Goal: Task Accomplishment & Management: Use online tool/utility

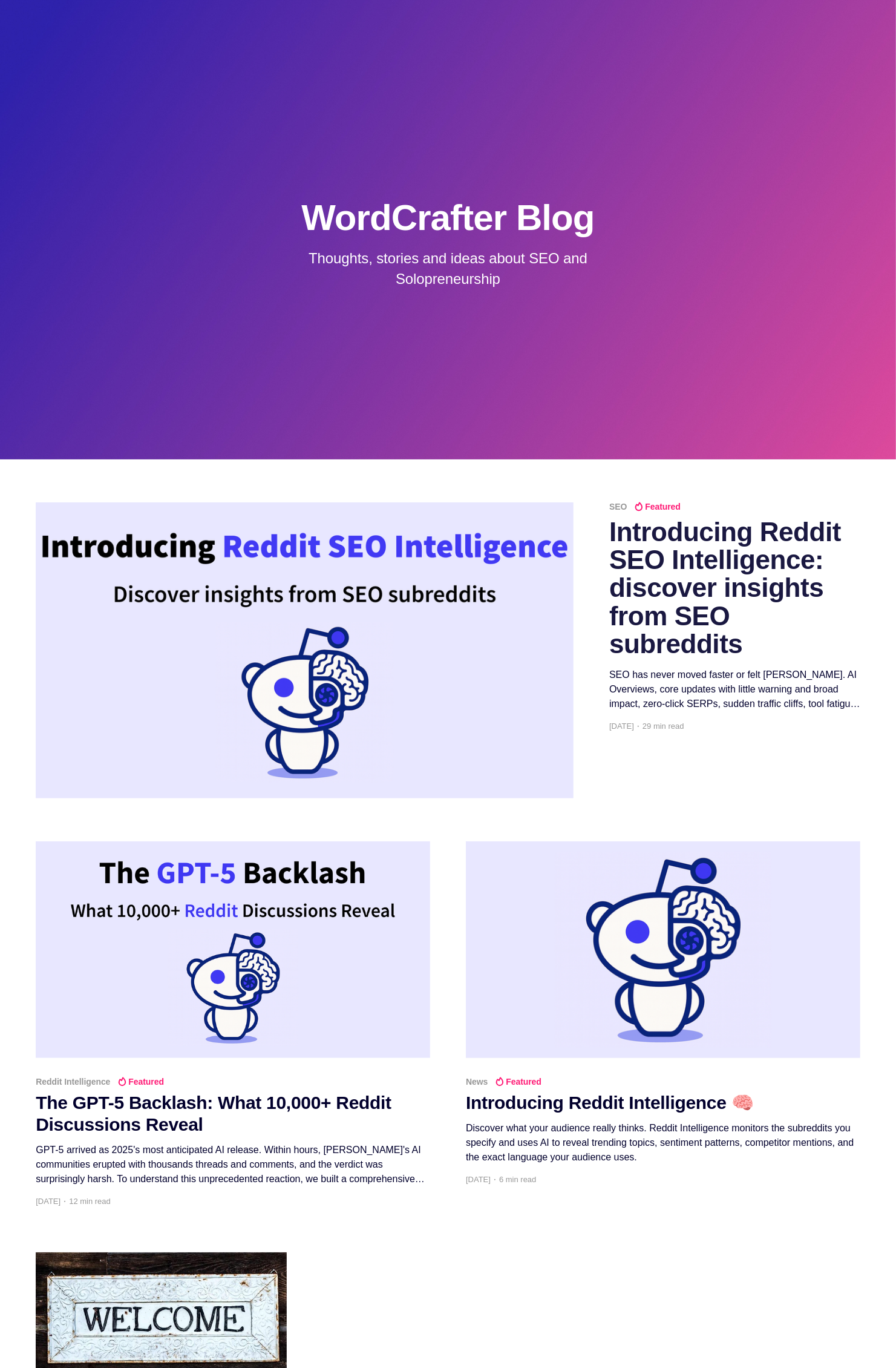
click at [658, 543] on h2 "Introducing Reddit SEO Intelligence: discover insights from SEO subreddits" at bounding box center [735, 589] width 251 height 140
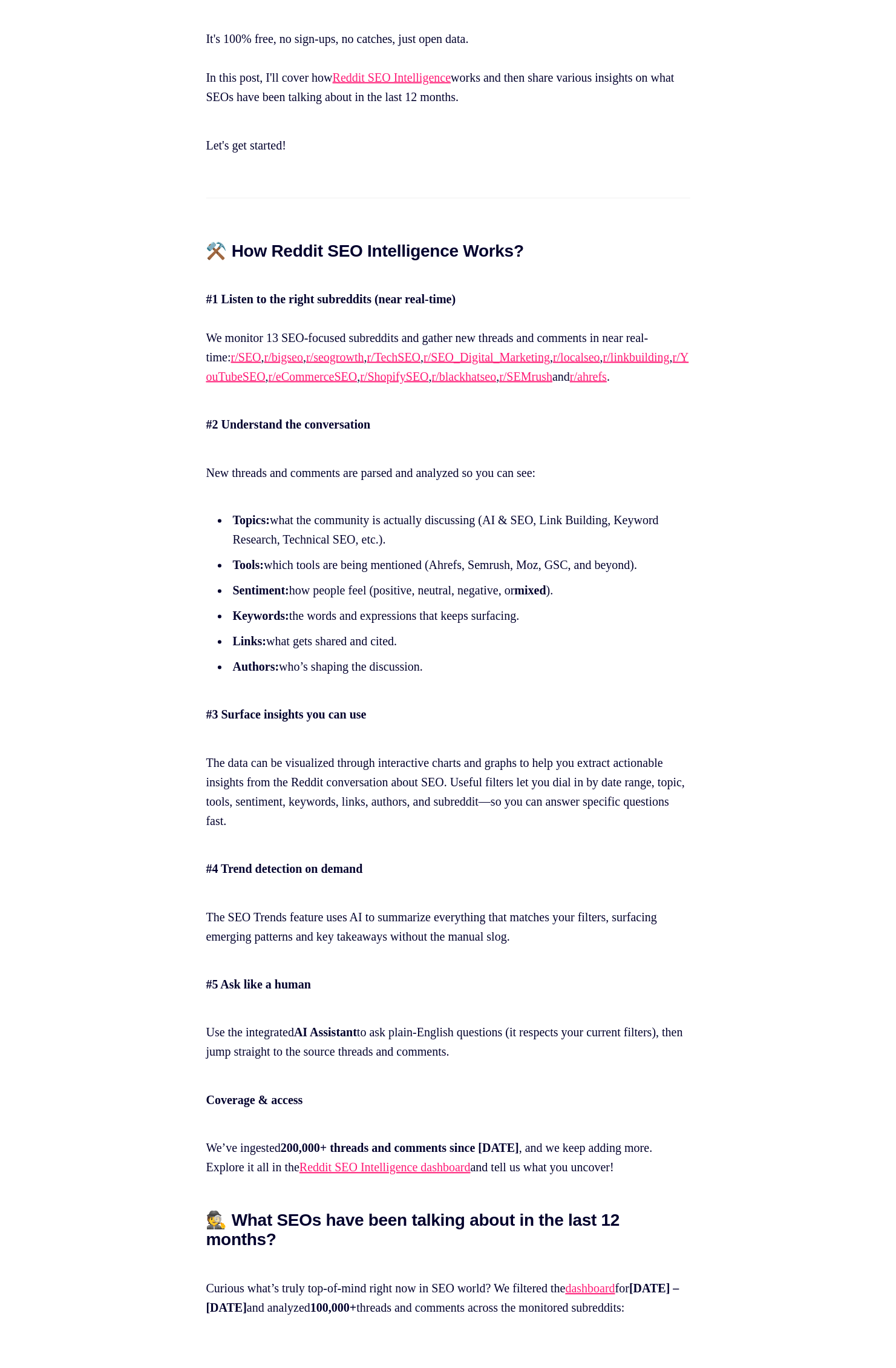
scroll to position [1793, 0]
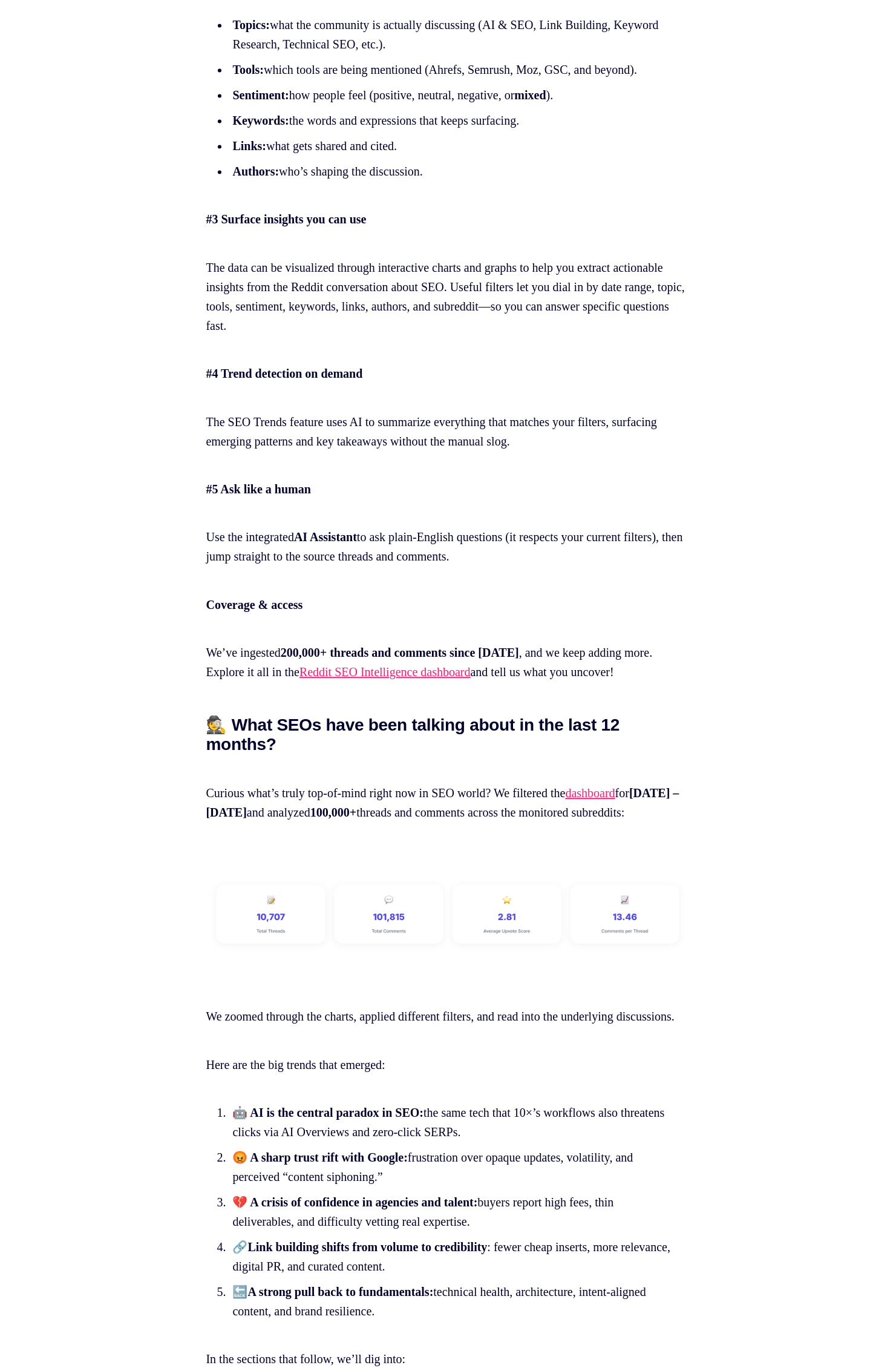
click at [471, 679] on link "Reddit SEO Intelligence dashboard" at bounding box center [385, 672] width 171 height 13
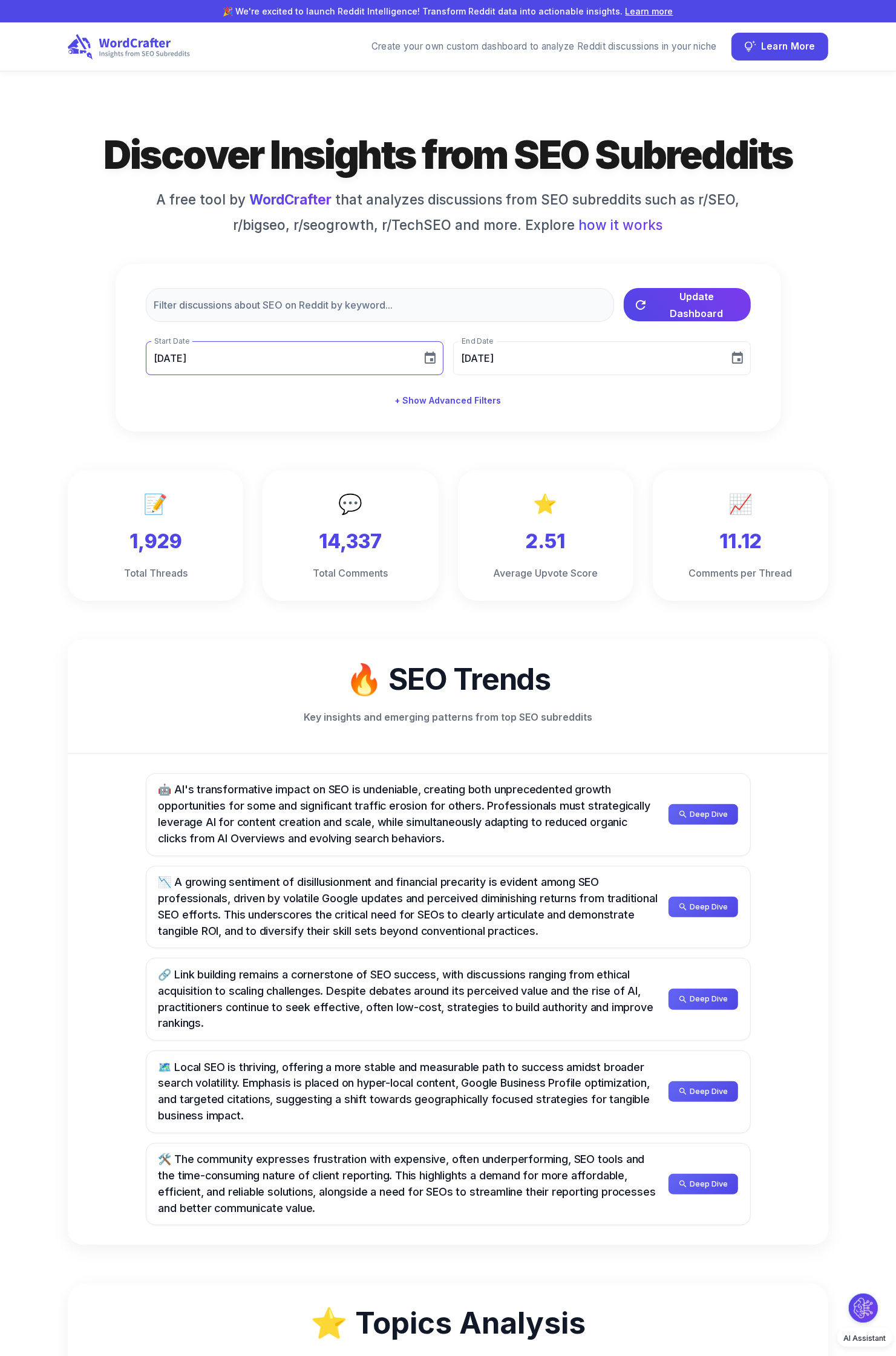
click at [426, 355] on icon "Choose date, selected date is Aug 11, 2025" at bounding box center [430, 358] width 11 height 12
click at [297, 393] on icon "Previous month" at bounding box center [296, 397] width 14 height 14
click at [213, 449] on button "1" at bounding box center [218, 455] width 22 height 22
type input "[DATE]"
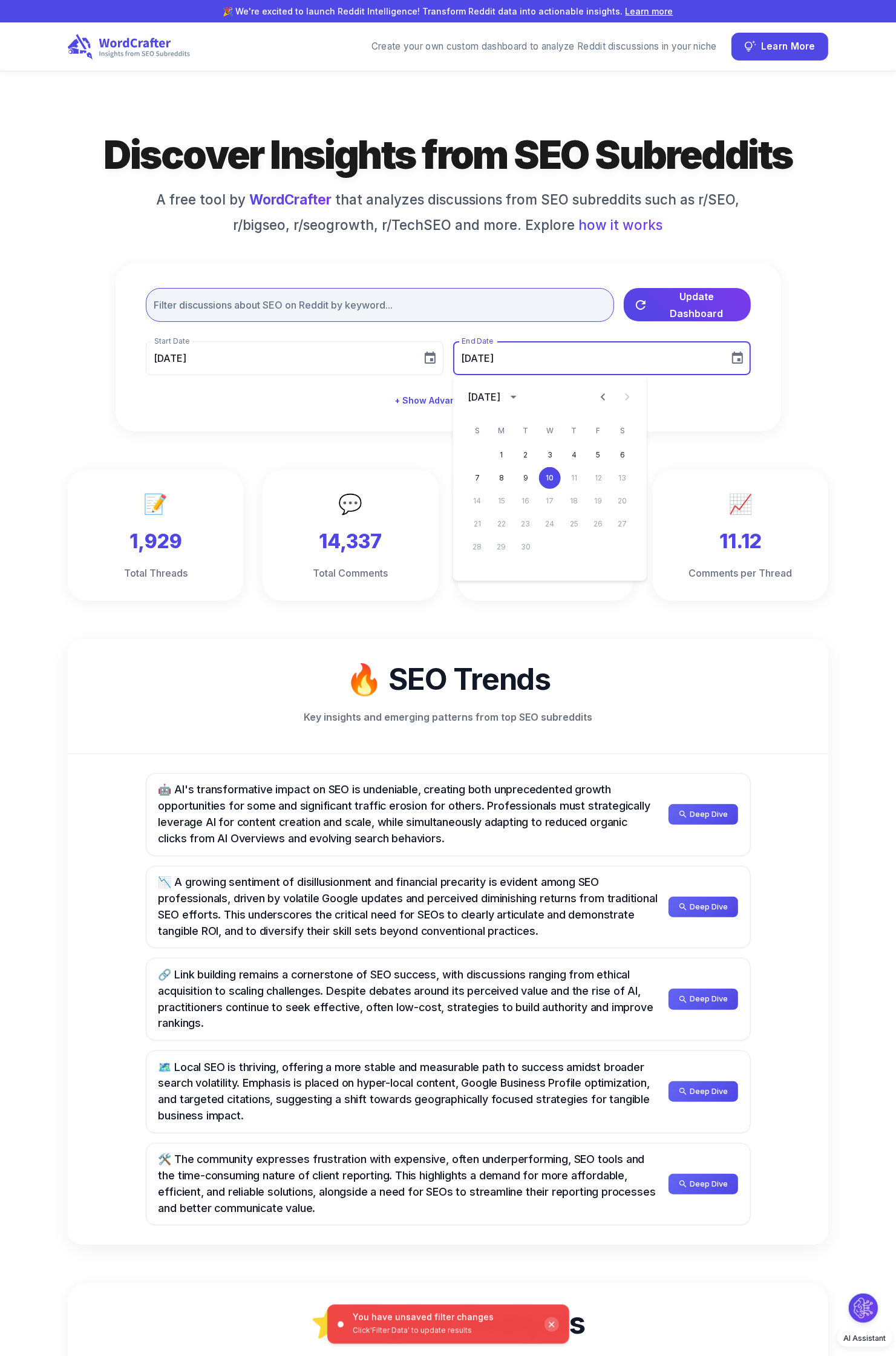
click at [659, 307] on span "Update Dashboard" at bounding box center [697, 305] width 89 height 34
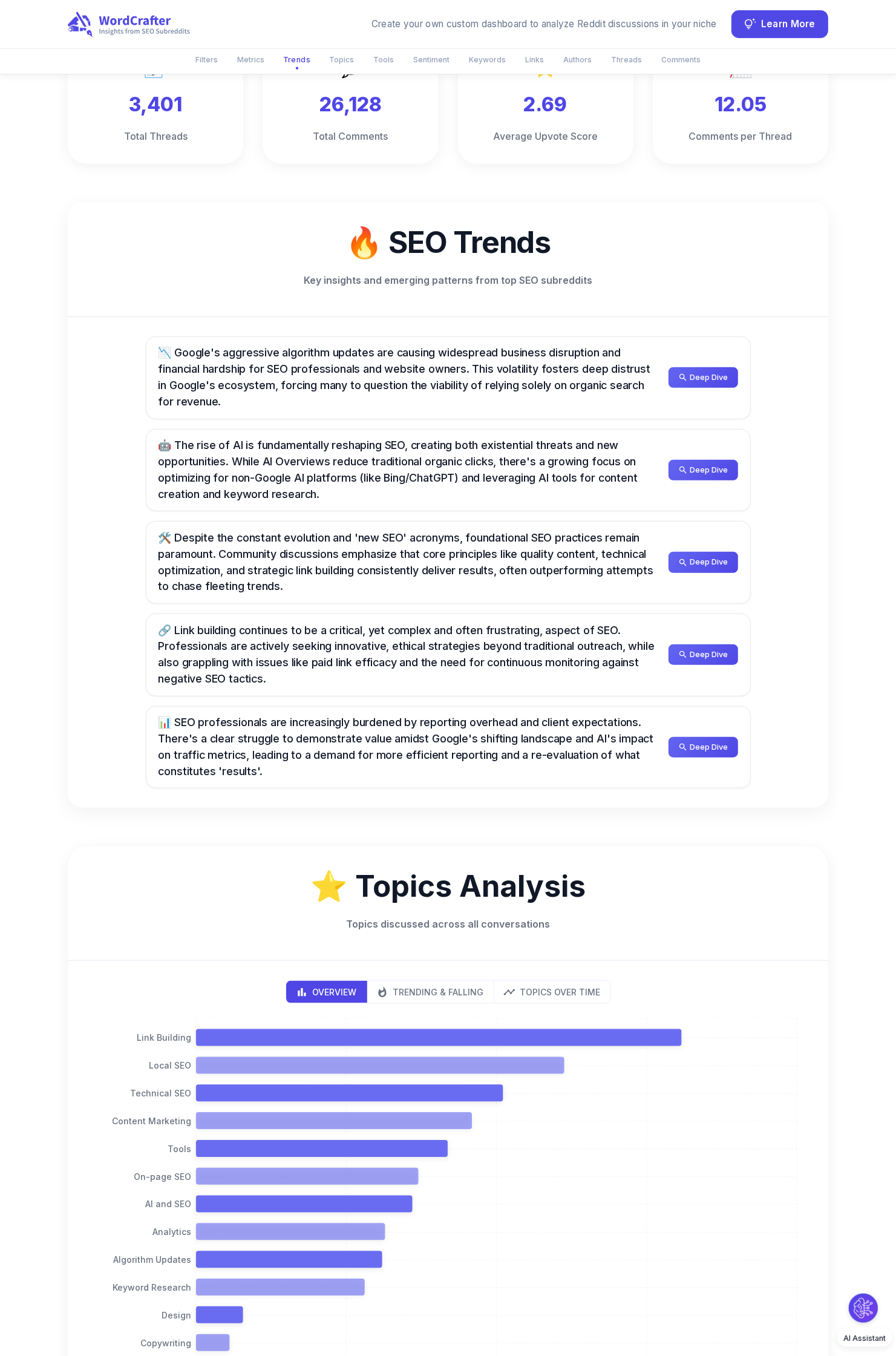
scroll to position [440, 0]
